Goal: Task Accomplishment & Management: Manage account settings

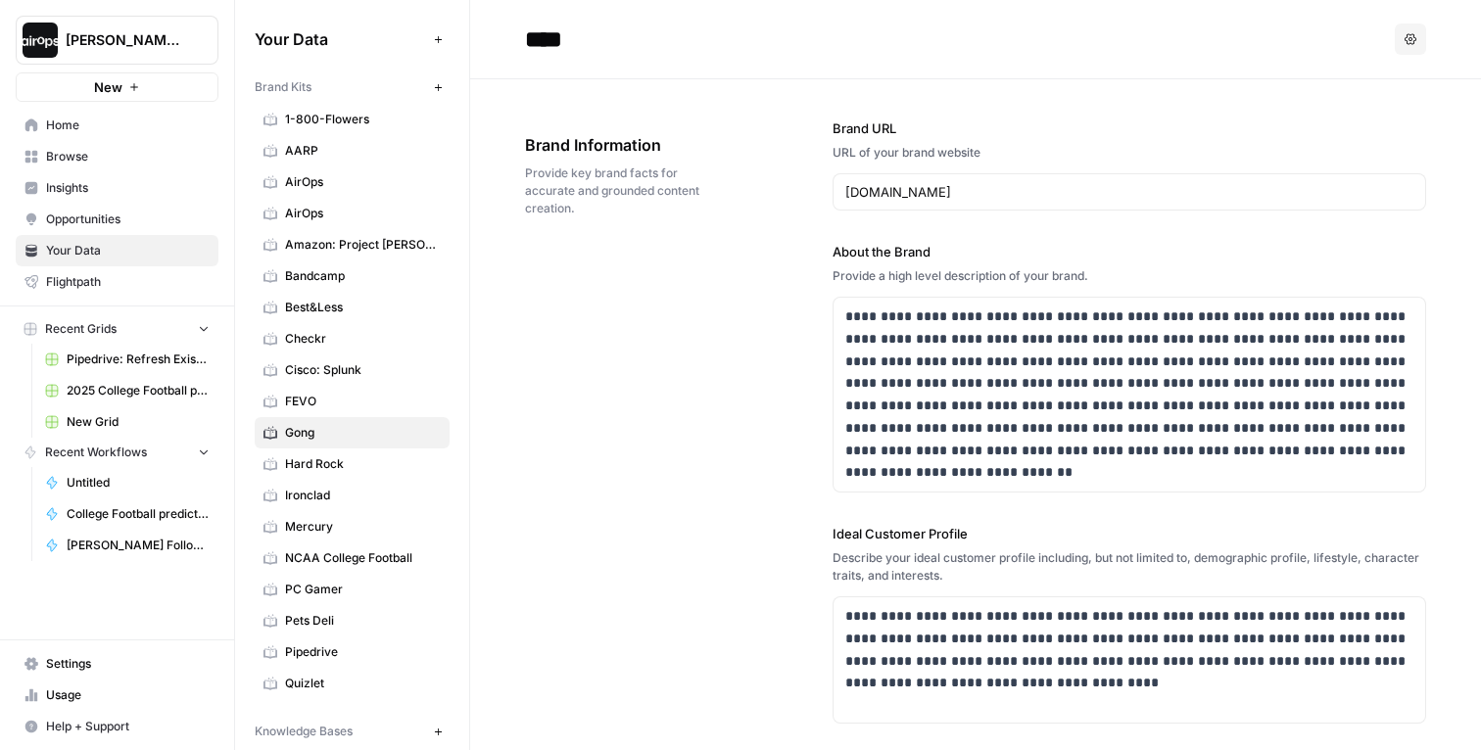
scroll to position [2674, 0]
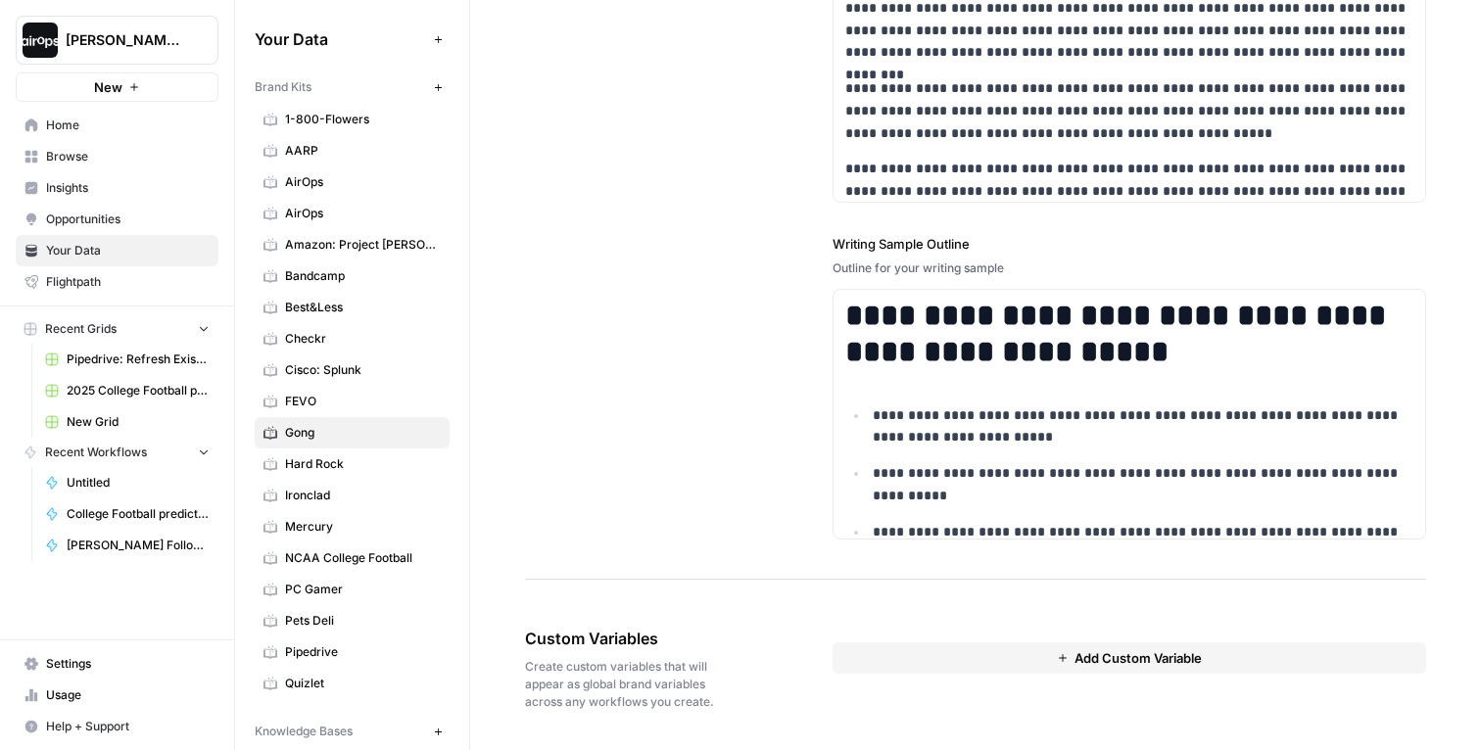
click at [103, 191] on span "Insights" at bounding box center [128, 188] width 164 height 18
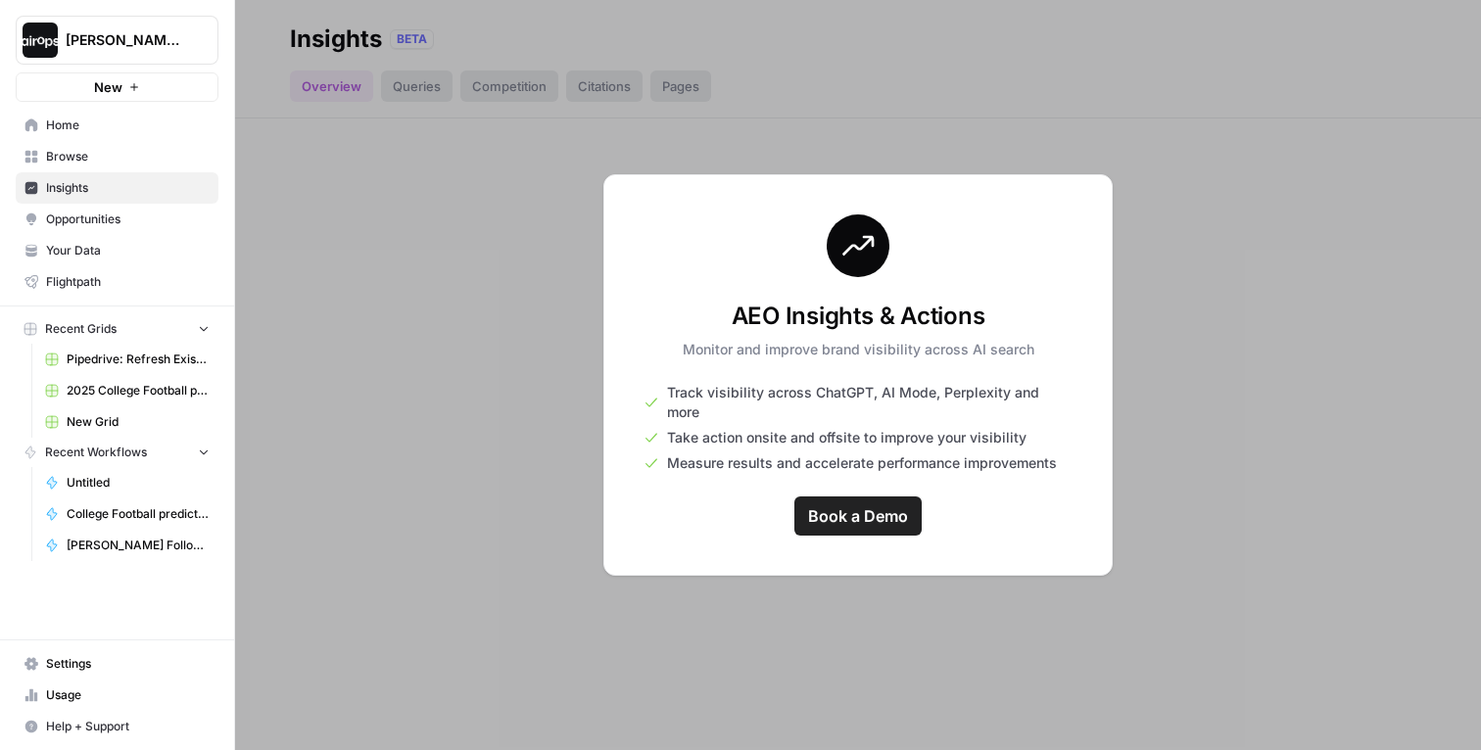
click at [151, 242] on span "Your Data" at bounding box center [128, 251] width 164 height 18
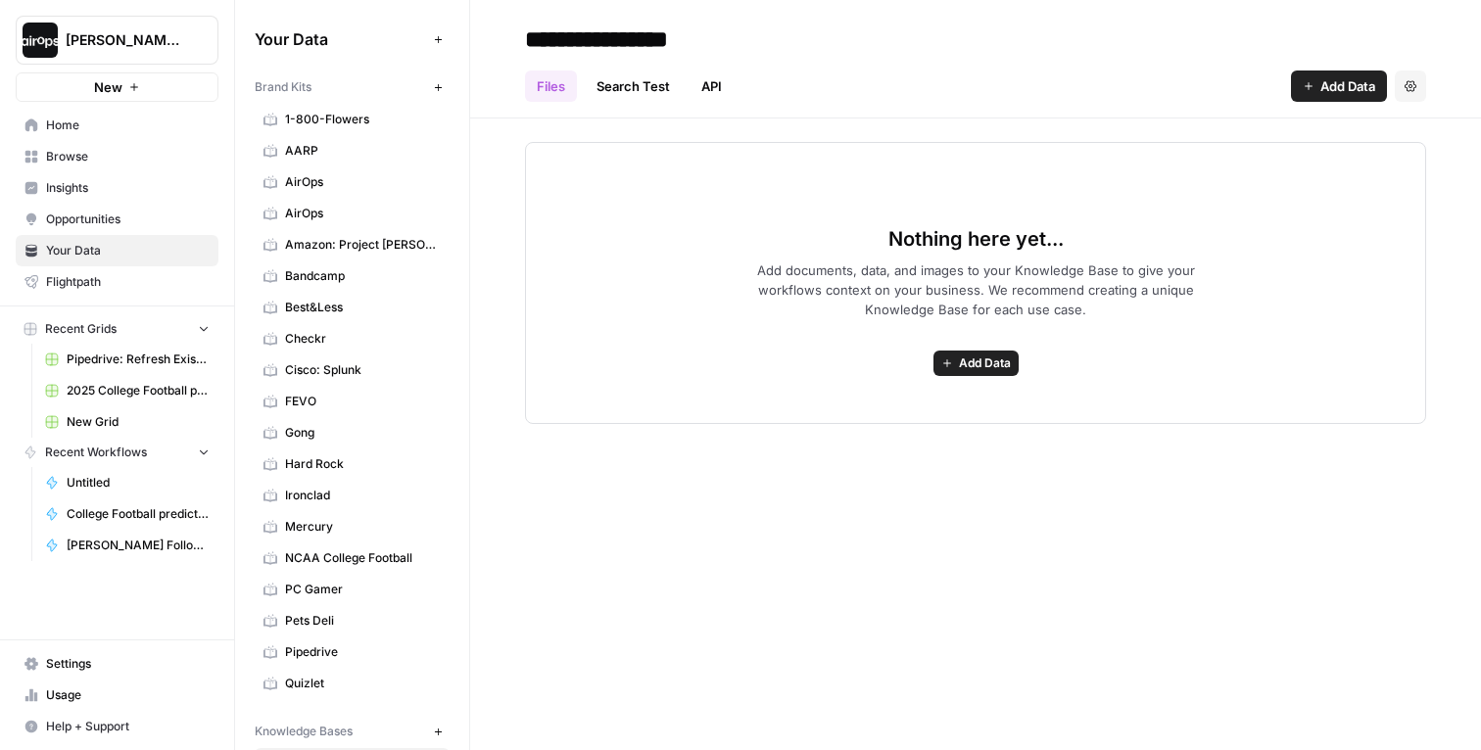
click at [108, 258] on span "Your Data" at bounding box center [128, 251] width 164 height 18
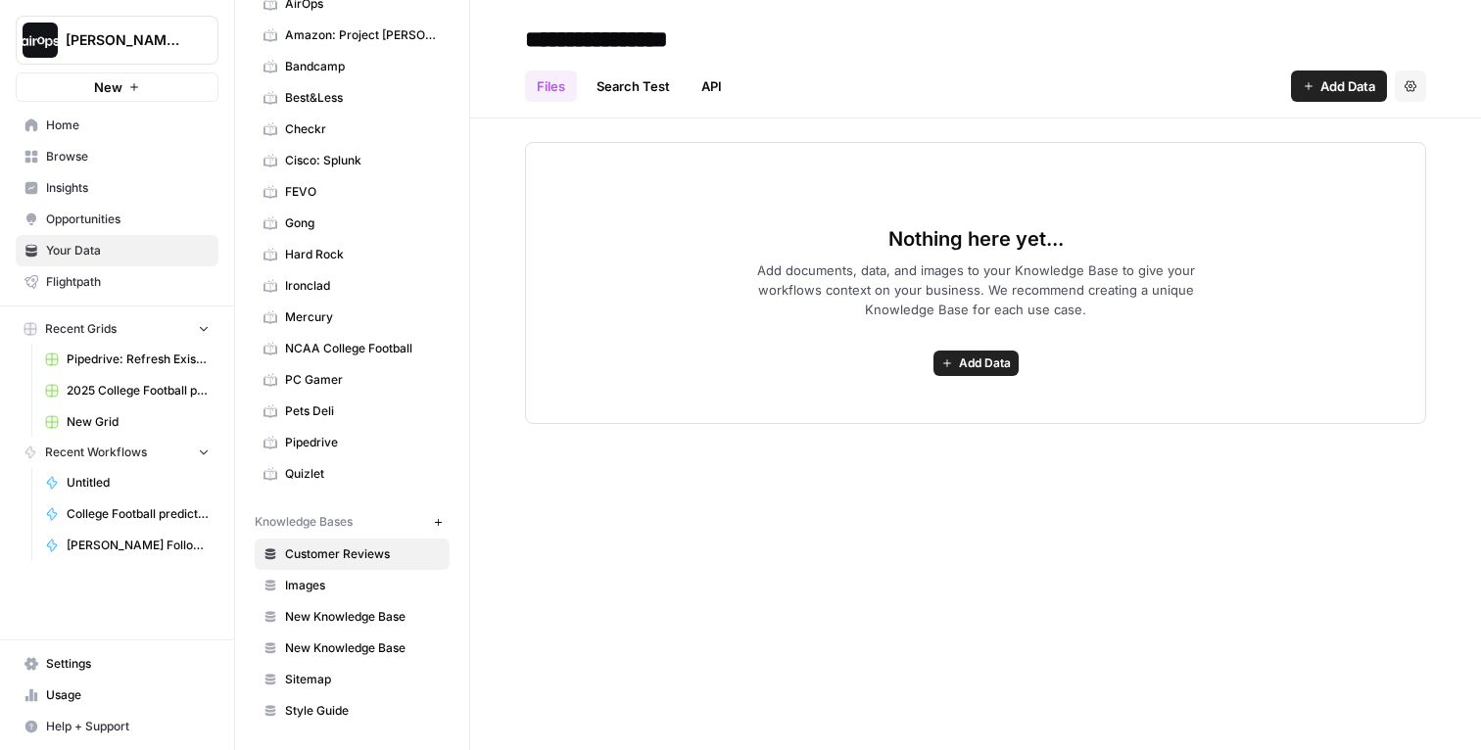
click at [90, 225] on span "Opportunities" at bounding box center [128, 220] width 164 height 18
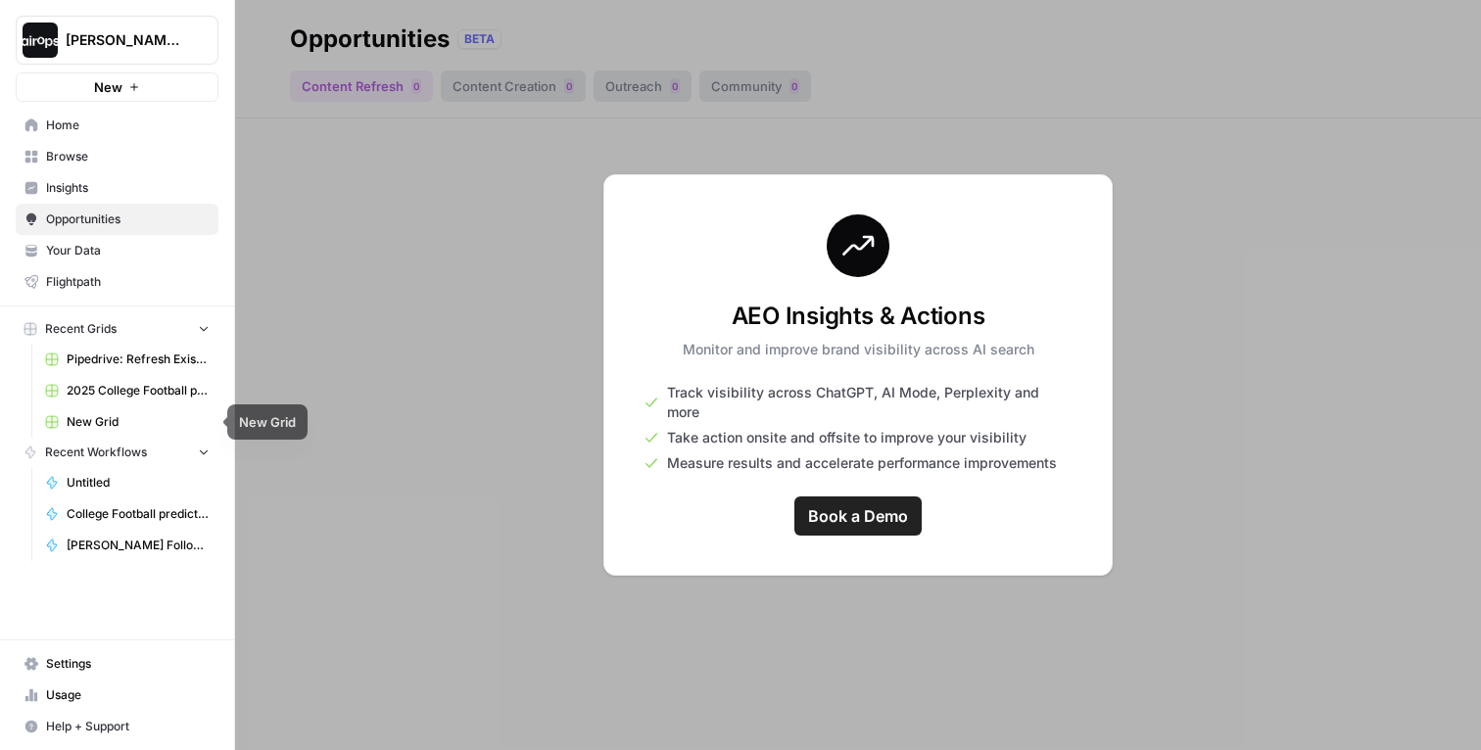
click at [71, 658] on span "Settings" at bounding box center [128, 664] width 164 height 18
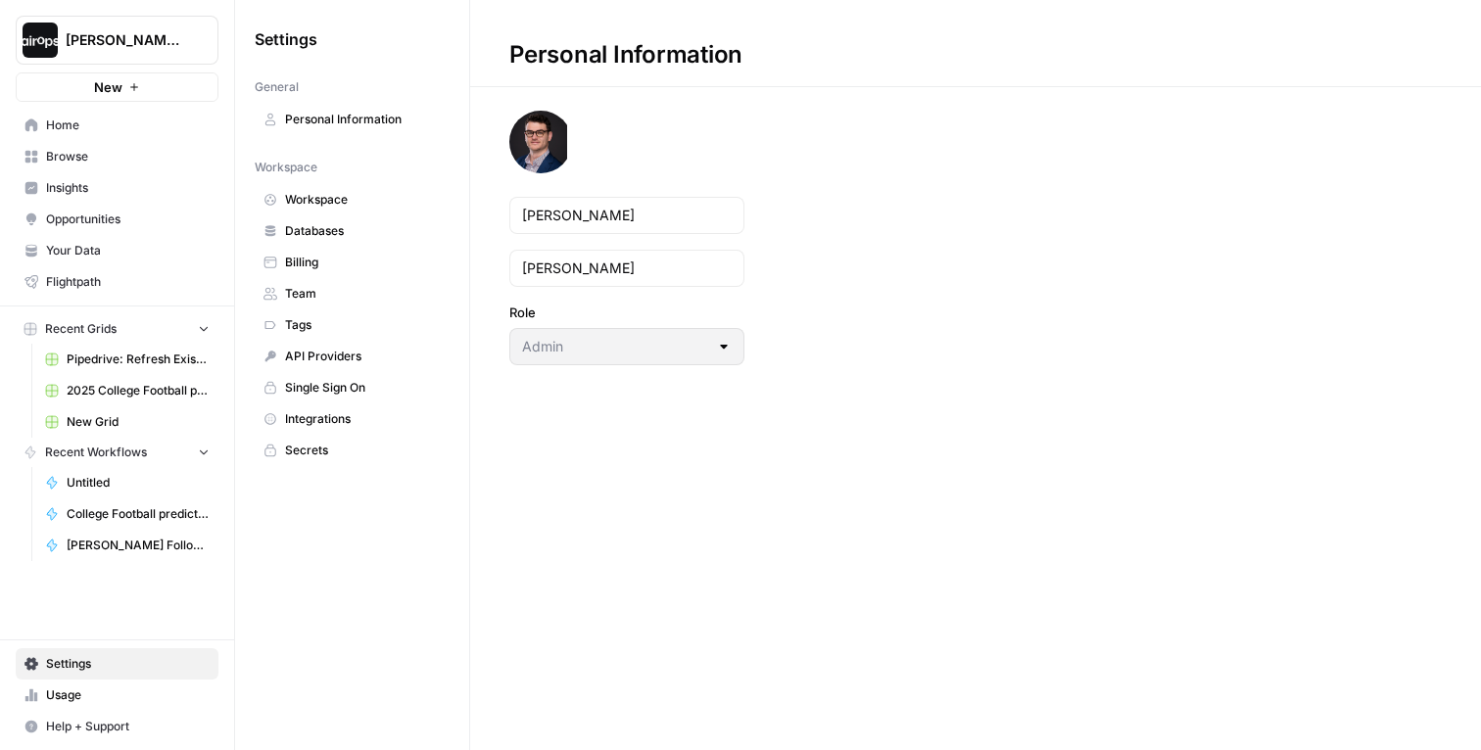
click at [324, 255] on span "Billing" at bounding box center [363, 263] width 156 height 18
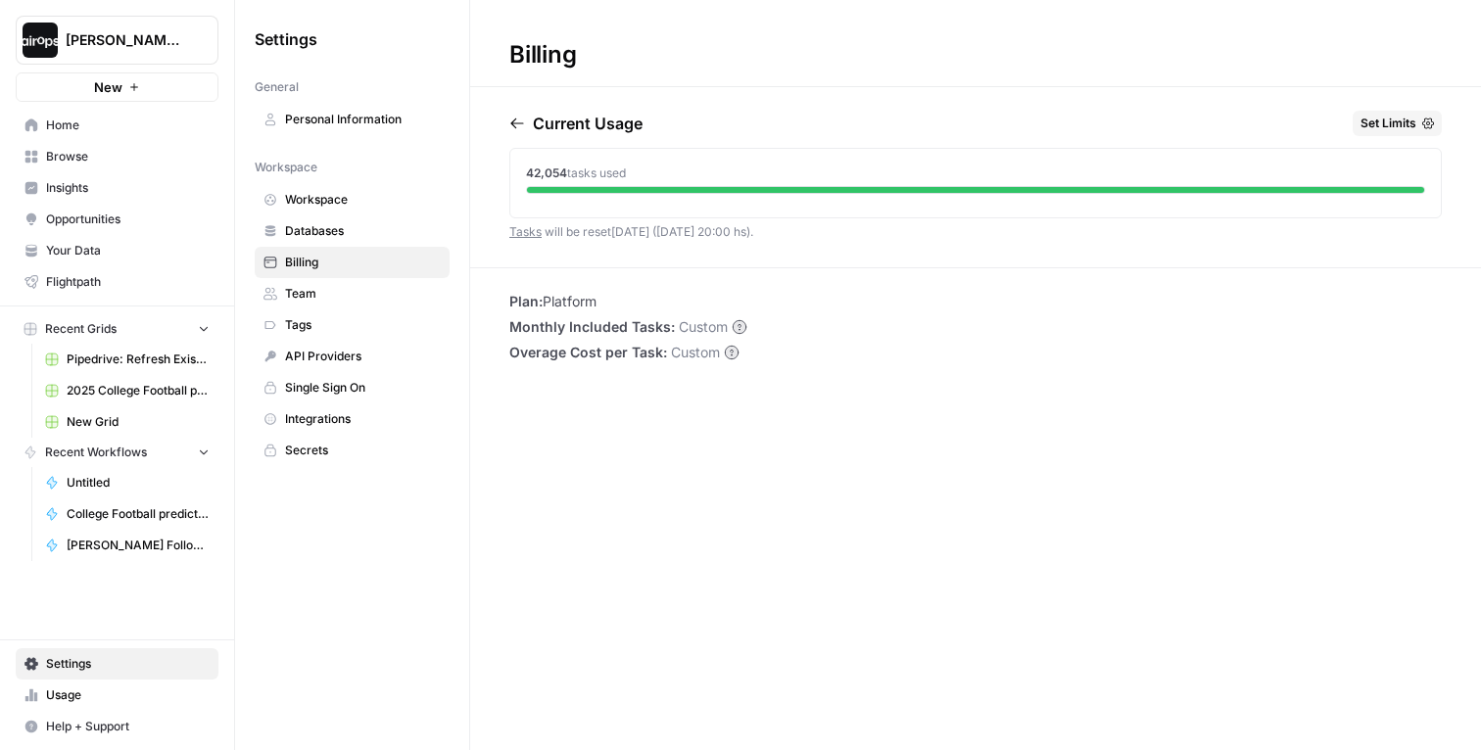
click at [980, 224] on div "Current Usage Set Limits 42,054 tasks used Tasks will be reset [DATE] ([DATE] 2…" at bounding box center [975, 189] width 932 height 157
click at [903, 303] on div "Plan: Platform Monthly Included Tasks: Custom Overage Cost per Task: Custom" at bounding box center [975, 327] width 1011 height 71
click at [628, 343] on span "Overage Cost per Task:" at bounding box center [588, 353] width 158 height 20
click at [698, 213] on div "42,054 tasks used" at bounding box center [975, 183] width 932 height 71
click at [529, 232] on link "Tasks" at bounding box center [525, 231] width 32 height 15
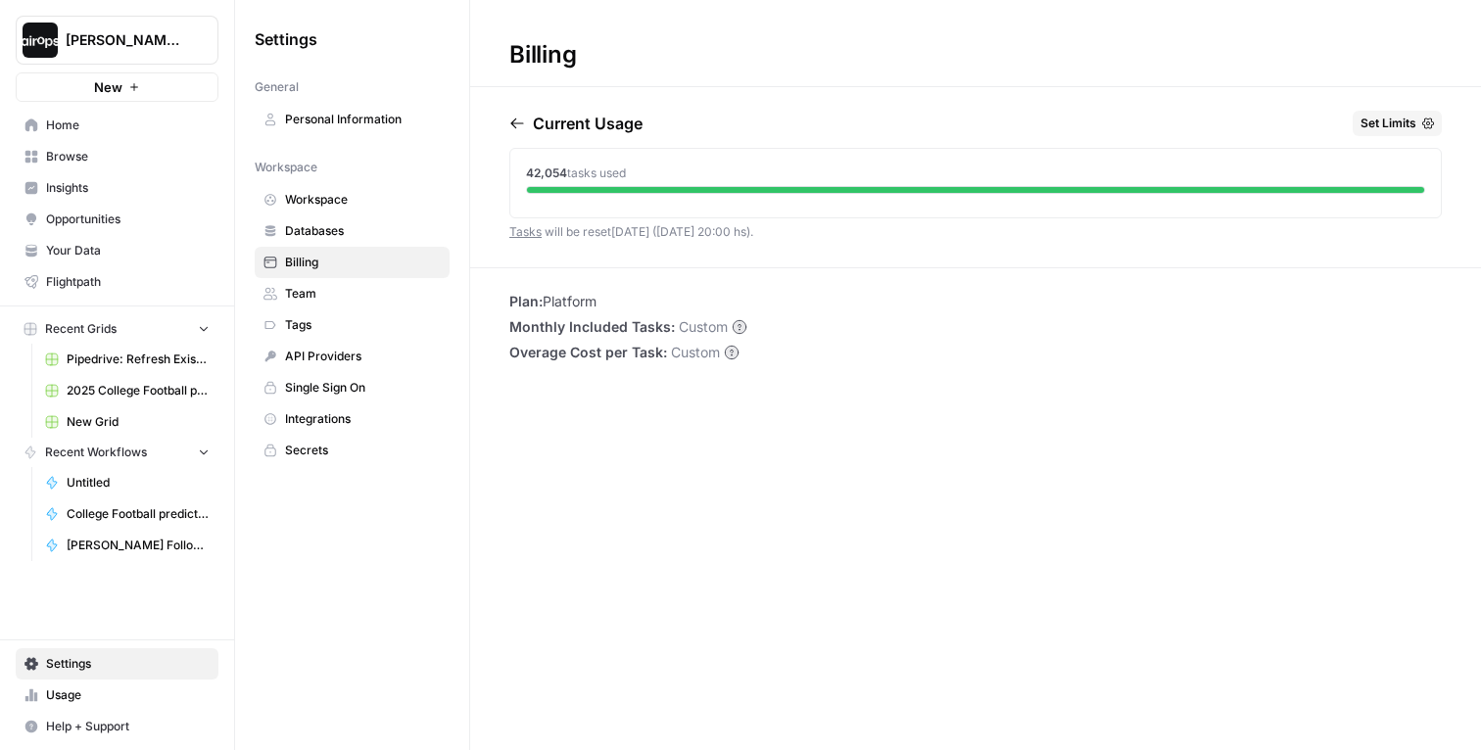
click at [507, 116] on div "Current Usage Set Limits 42,054 tasks used Tasks will be reset [DATE] ([DATE] 2…" at bounding box center [975, 189] width 1011 height 157
click at [518, 123] on icon "button" at bounding box center [516, 124] width 13 height 11
click at [610, 127] on icon "button" at bounding box center [603, 124] width 16 height 16
click at [1437, 119] on button "Set Limits" at bounding box center [1397, 123] width 89 height 25
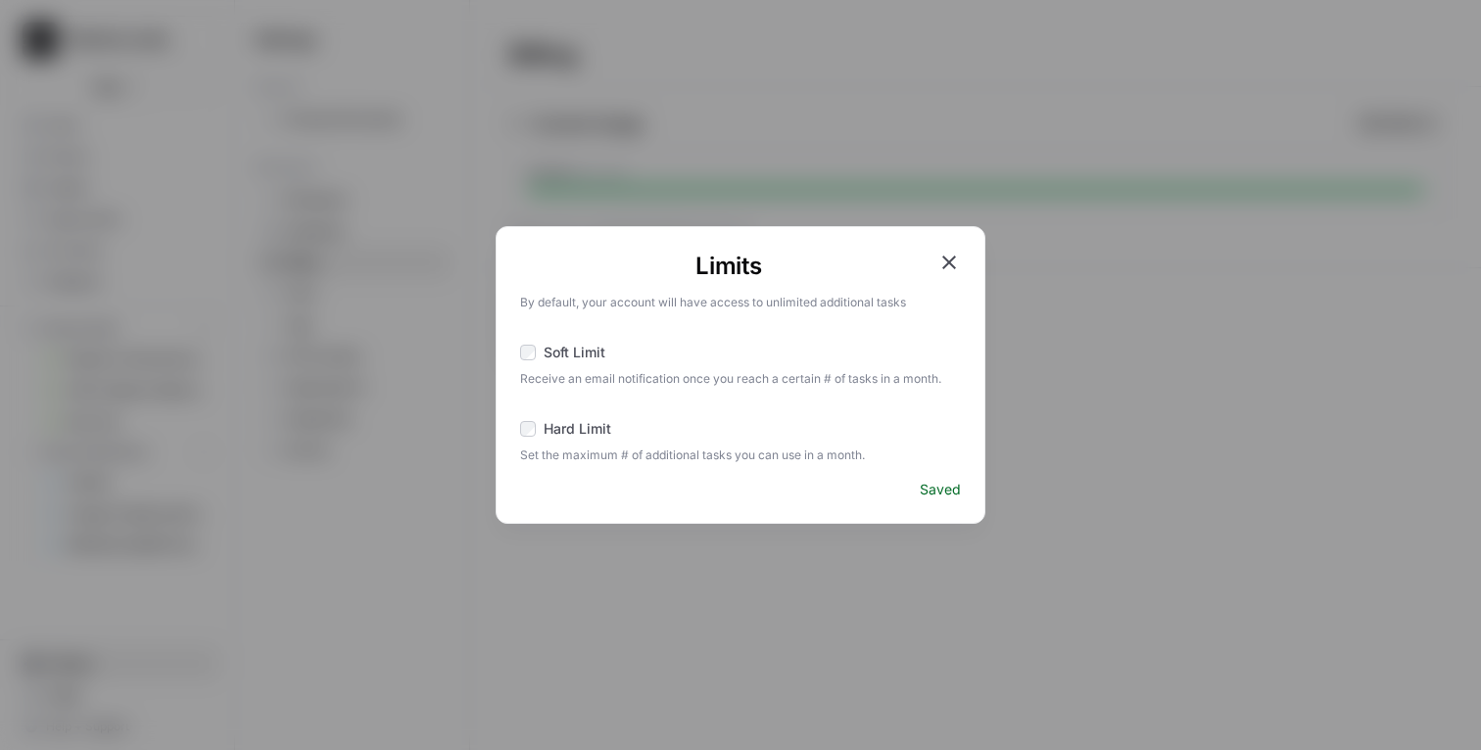
click at [1112, 151] on div "Limits By default, your account will have access to unlimited additional tasks …" at bounding box center [740, 375] width 1481 height 750
